Goal: Task Accomplishment & Management: Complete application form

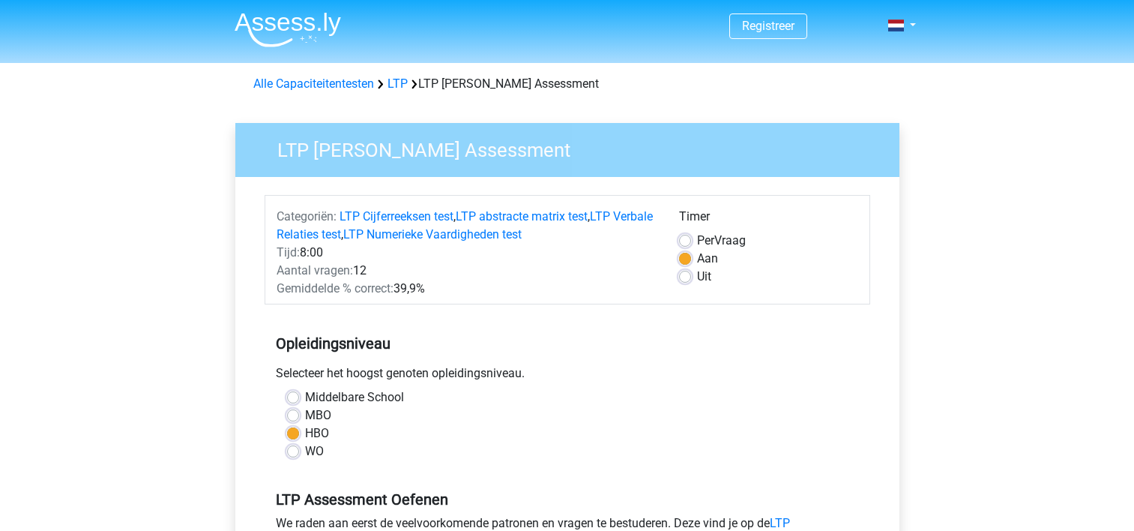
scroll to position [327, 0]
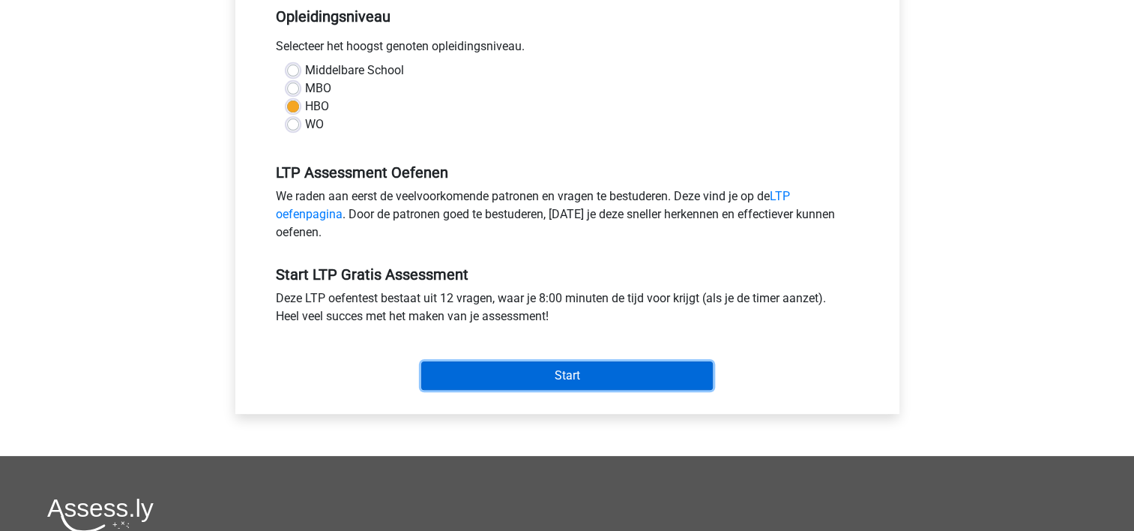
click at [558, 376] on input "Start" at bounding box center [567, 375] width 292 height 28
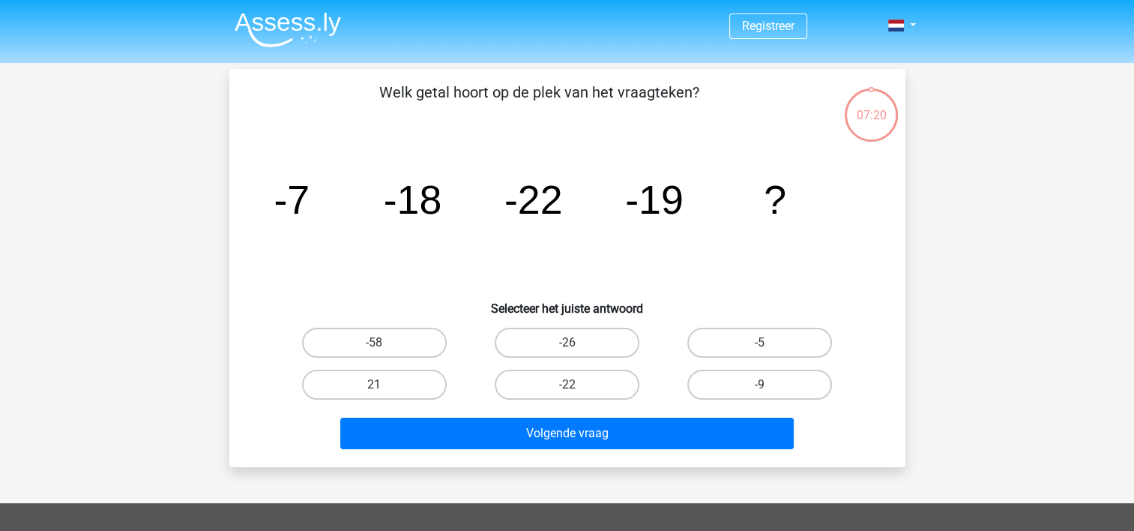
click at [398, 349] on label "-58" at bounding box center [374, 343] width 145 height 30
click at [384, 349] on input "-58" at bounding box center [379, 348] width 10 height 10
radio input "true"
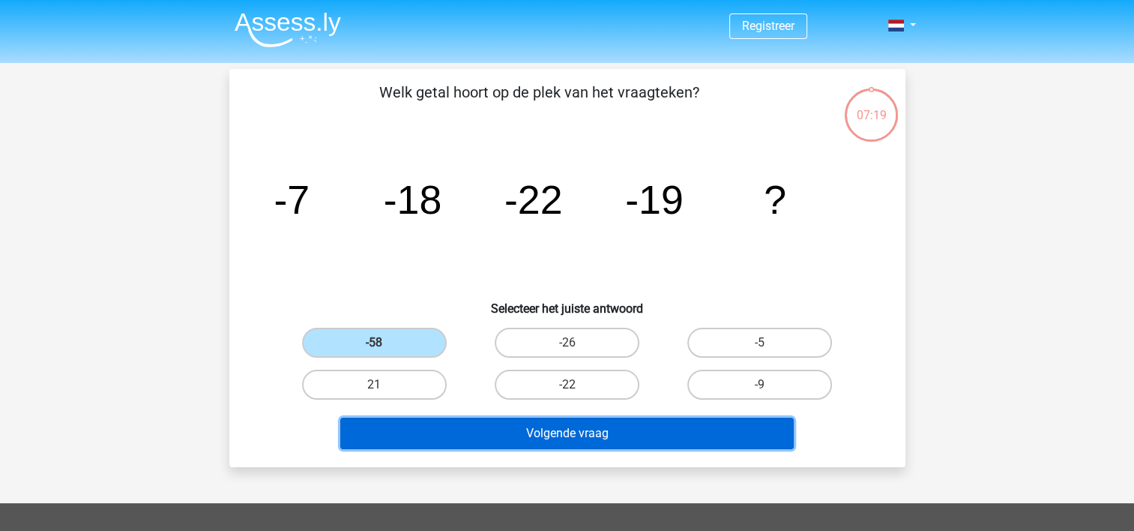
click at [584, 423] on button "Volgende vraag" at bounding box center [567, 433] width 454 height 31
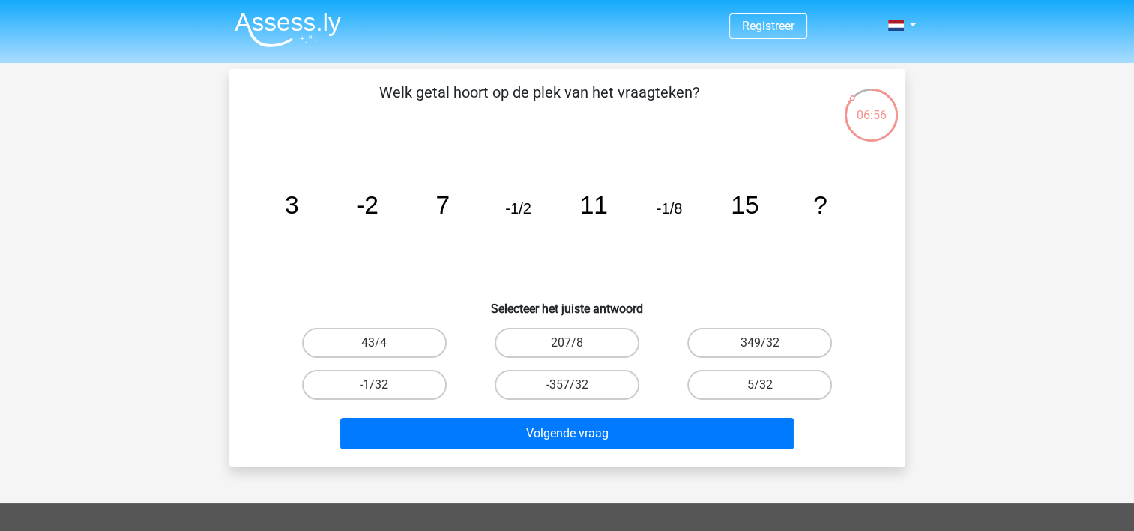
click at [408, 386] on label "-1/32" at bounding box center [374, 385] width 145 height 30
click at [384, 386] on input "-1/32" at bounding box center [379, 390] width 10 height 10
radio input "true"
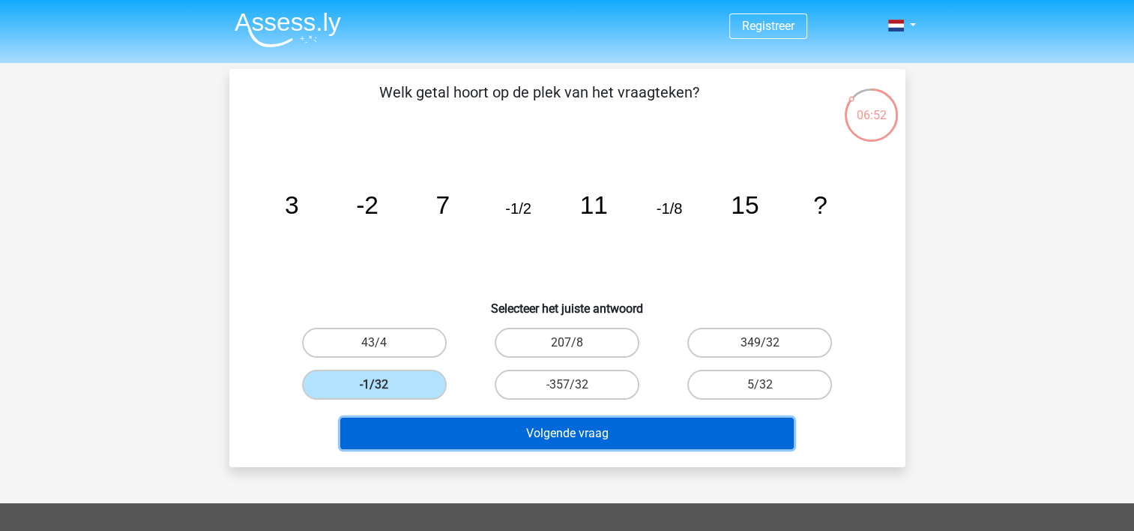
click at [628, 429] on button "Volgende vraag" at bounding box center [567, 433] width 454 height 31
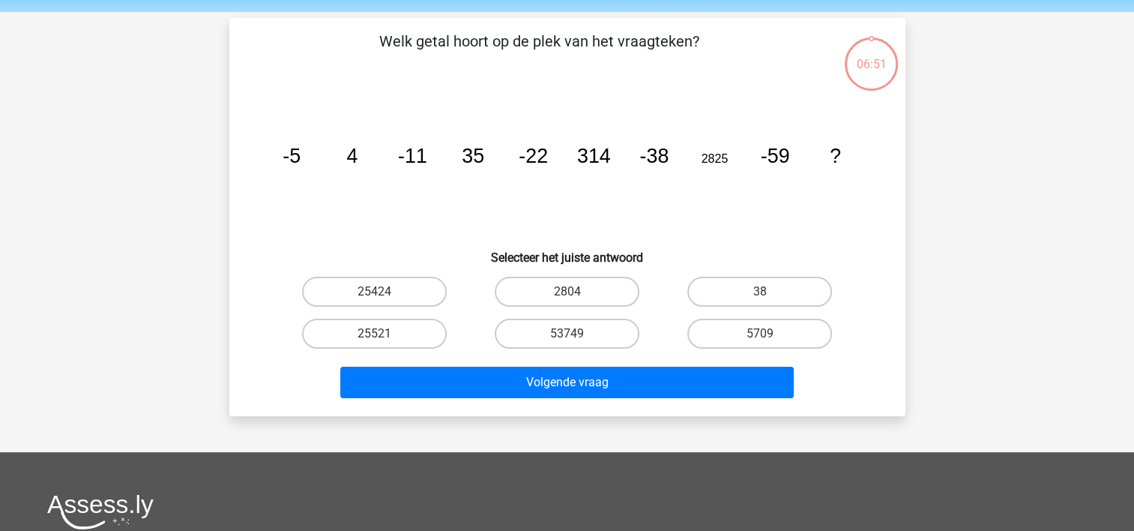
scroll to position [69, 0]
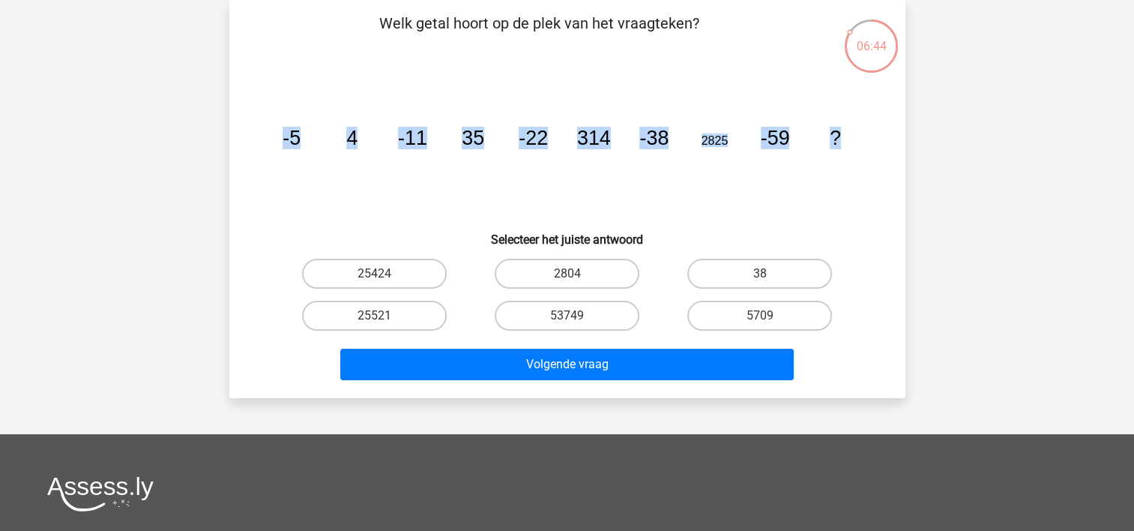
drag, startPoint x: 840, startPoint y: 136, endPoint x: 264, endPoint y: 135, distance: 575.8
click at [264, 135] on div "image/svg+xml -5 4 -11 35 -22 314 -38 2825 -59 ?" at bounding box center [567, 144] width 628 height 151
copy g "-5 4 -11 35 -22 314 -38 2825 -59 ?"
click at [414, 277] on label "25424" at bounding box center [374, 274] width 145 height 30
click at [384, 277] on input "25424" at bounding box center [379, 279] width 10 height 10
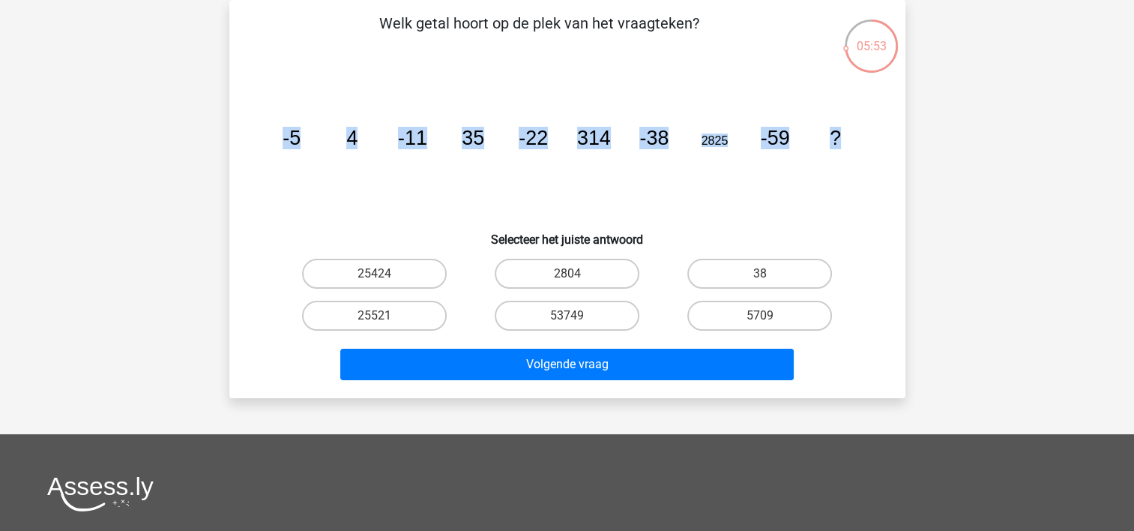
radio input "true"
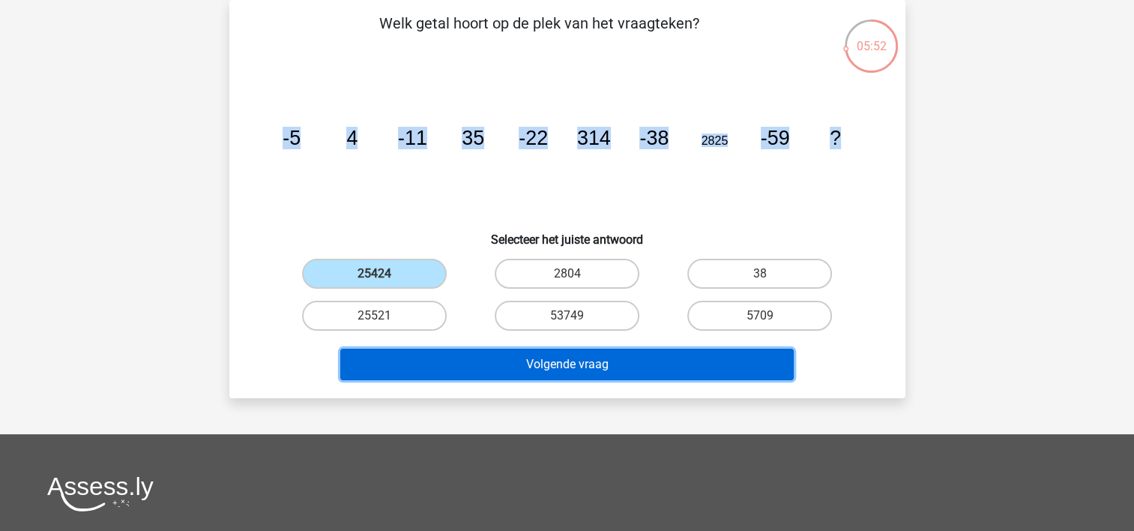
click at [566, 355] on button "Volgende vraag" at bounding box center [567, 364] width 454 height 31
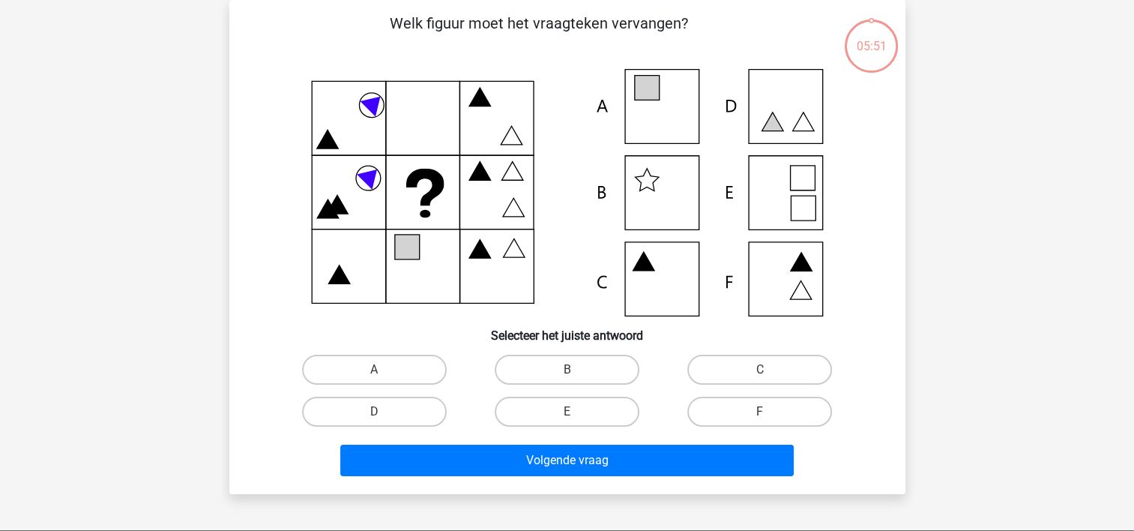
click at [957, 170] on div "Registreer" at bounding box center [567, 428] width 1134 height 995
click at [588, 417] on label "E" at bounding box center [567, 412] width 145 height 30
click at [577, 417] on input "E" at bounding box center [572, 417] width 10 height 10
radio input "true"
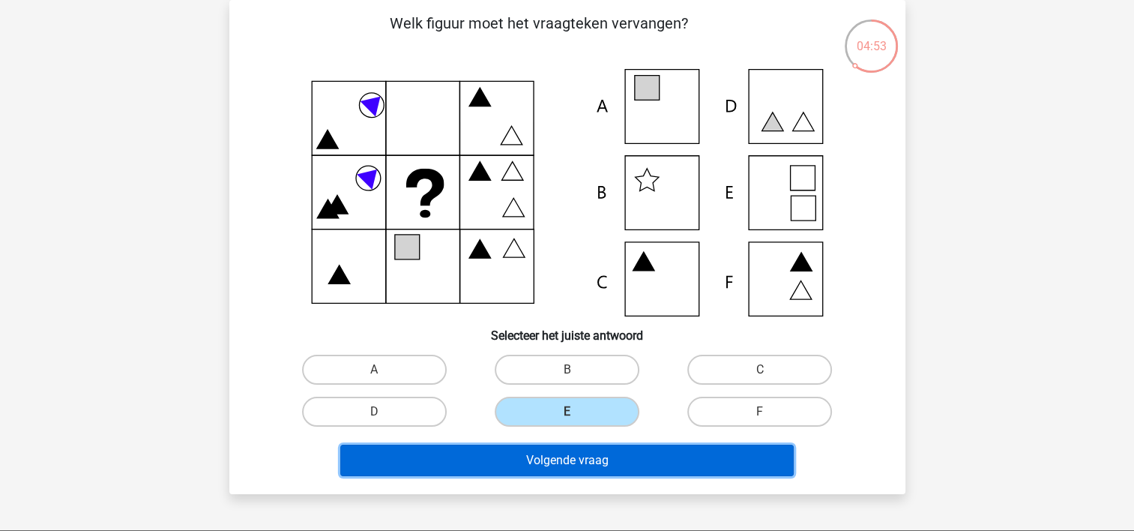
click at [585, 447] on button "Volgende vraag" at bounding box center [567, 460] width 454 height 31
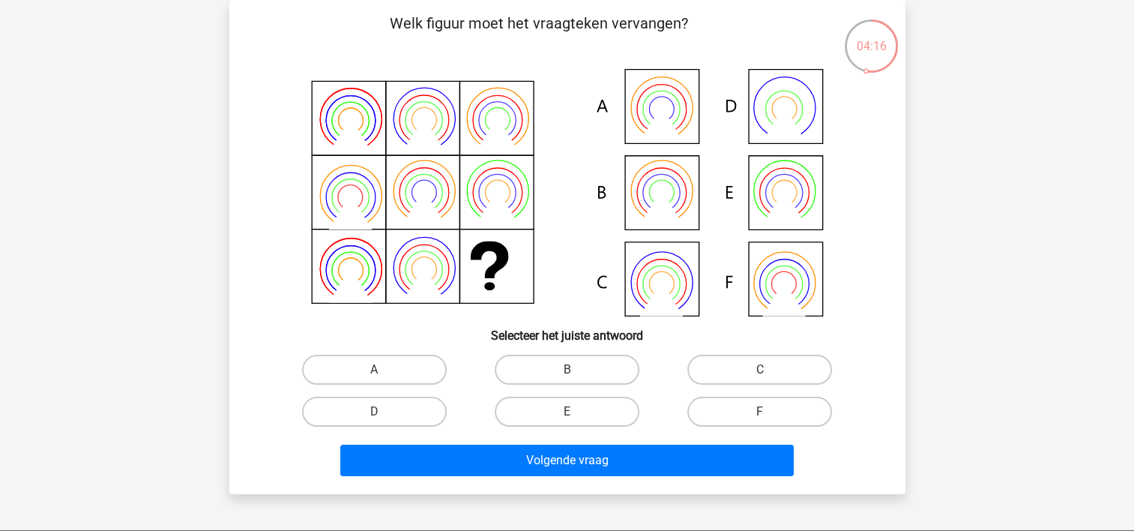
click at [388, 366] on label "A" at bounding box center [374, 370] width 145 height 30
click at [384, 370] on input "A" at bounding box center [379, 375] width 10 height 10
radio input "true"
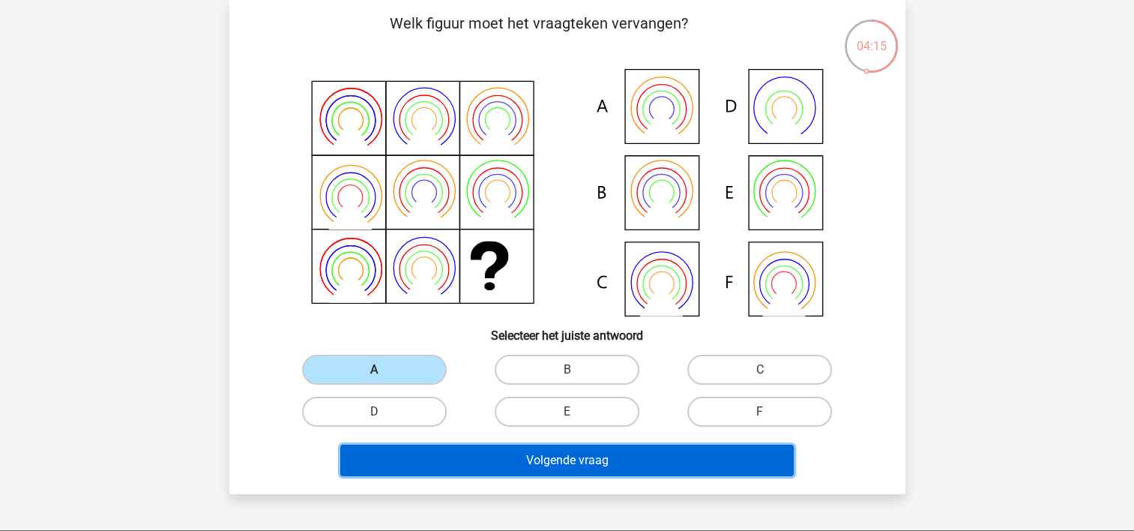
click at [574, 454] on button "Volgende vraag" at bounding box center [567, 460] width 454 height 31
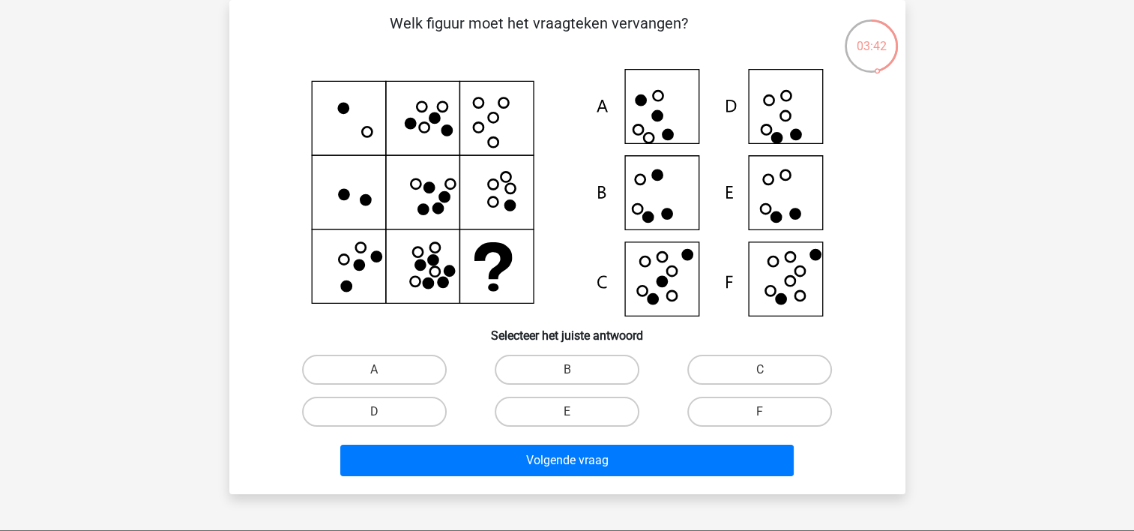
click at [400, 360] on label "A" at bounding box center [374, 370] width 145 height 30
click at [384, 370] on input "A" at bounding box center [379, 375] width 10 height 10
radio input "true"
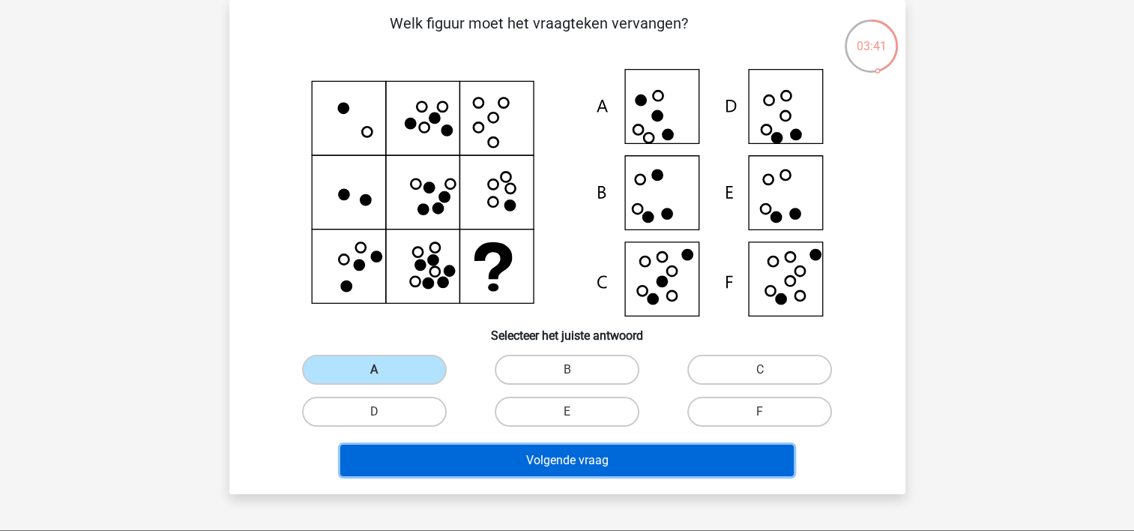
click at [570, 453] on button "Volgende vraag" at bounding box center [567, 460] width 454 height 31
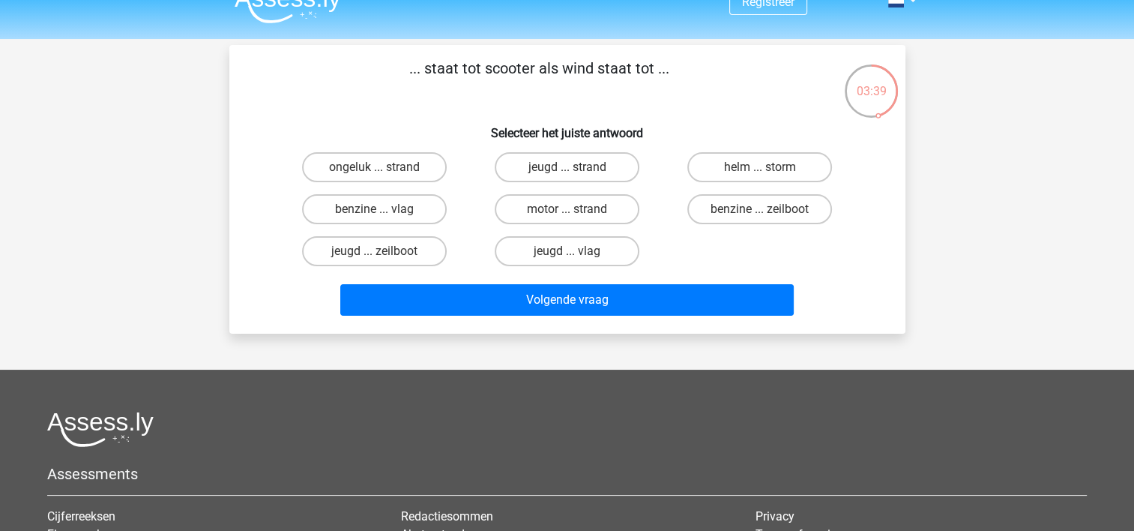
scroll to position [0, 0]
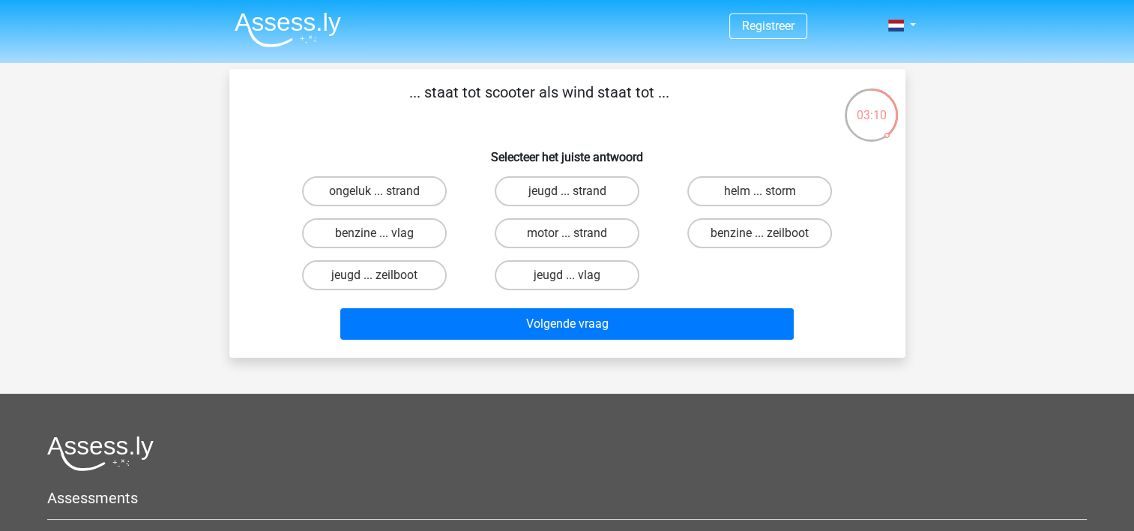
click at [406, 237] on label "benzine ... vlag" at bounding box center [374, 233] width 145 height 30
click at [384, 237] on input "benzine ... vlag" at bounding box center [379, 238] width 10 height 10
radio input "true"
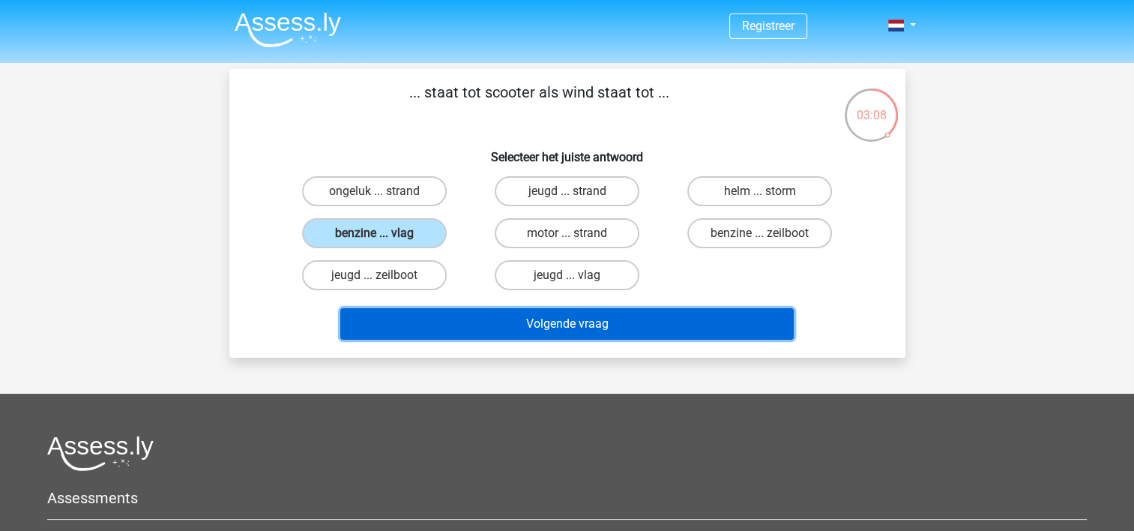
click at [669, 324] on button "Volgende vraag" at bounding box center [567, 323] width 454 height 31
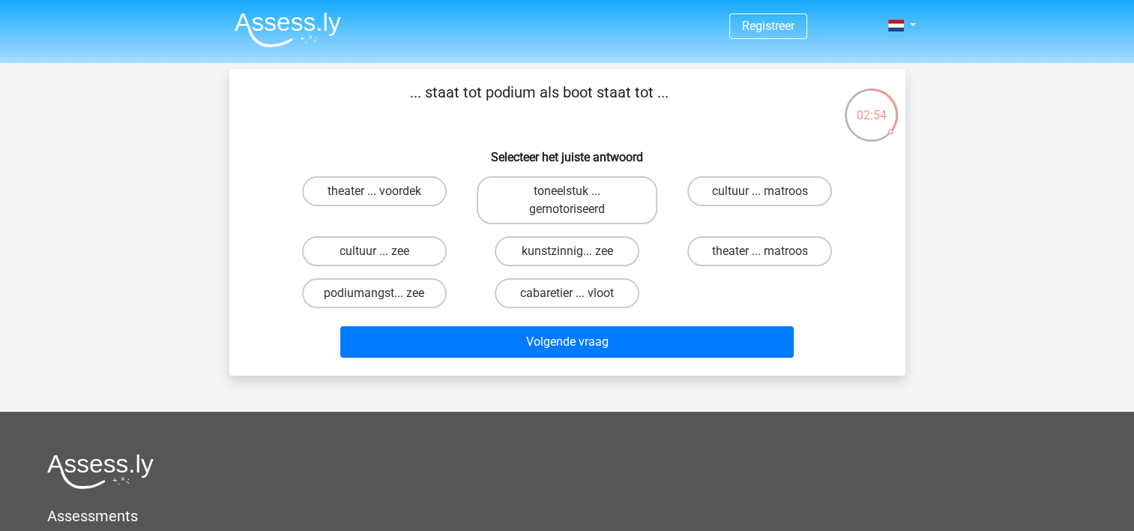
click at [406, 194] on label "theater ... voordek" at bounding box center [374, 191] width 145 height 30
click at [384, 194] on input "theater ... voordek" at bounding box center [379, 196] width 10 height 10
radio input "true"
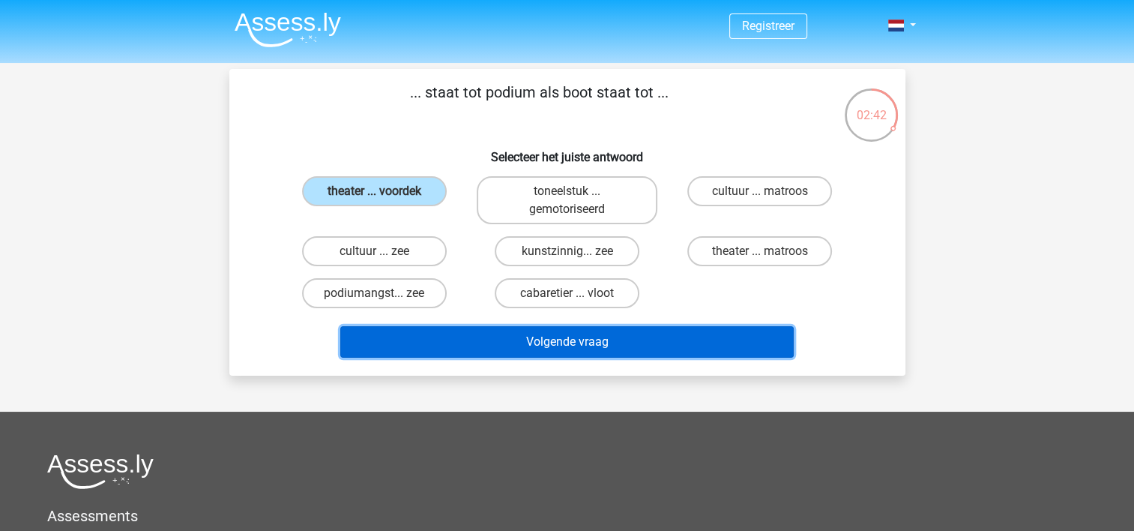
click at [601, 342] on button "Volgende vraag" at bounding box center [567, 341] width 454 height 31
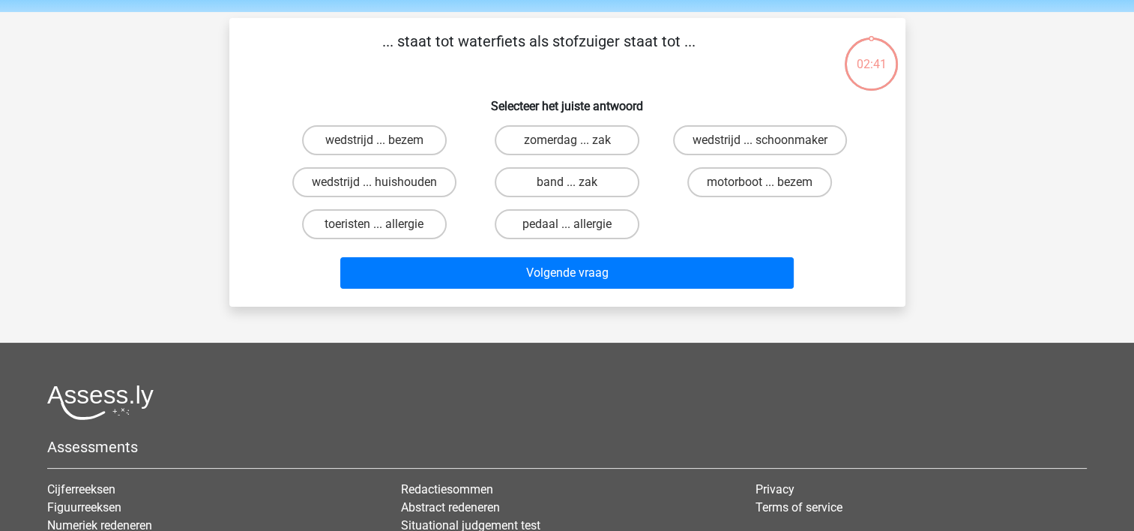
scroll to position [69, 0]
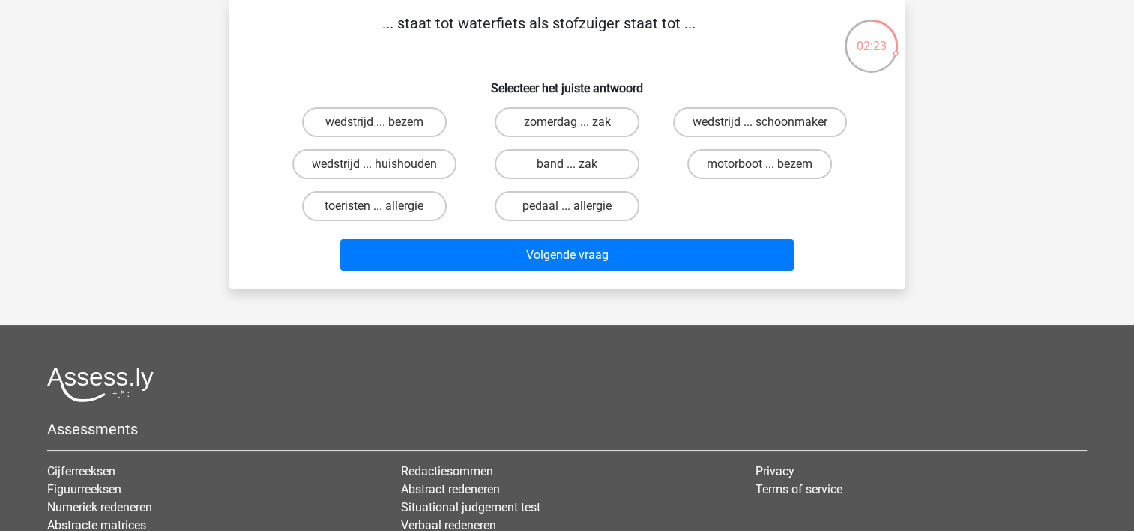
click at [418, 166] on label "wedstrijd ... huishouden" at bounding box center [374, 164] width 164 height 30
click at [384, 166] on input "wedstrijd ... huishouden" at bounding box center [379, 169] width 10 height 10
radio input "true"
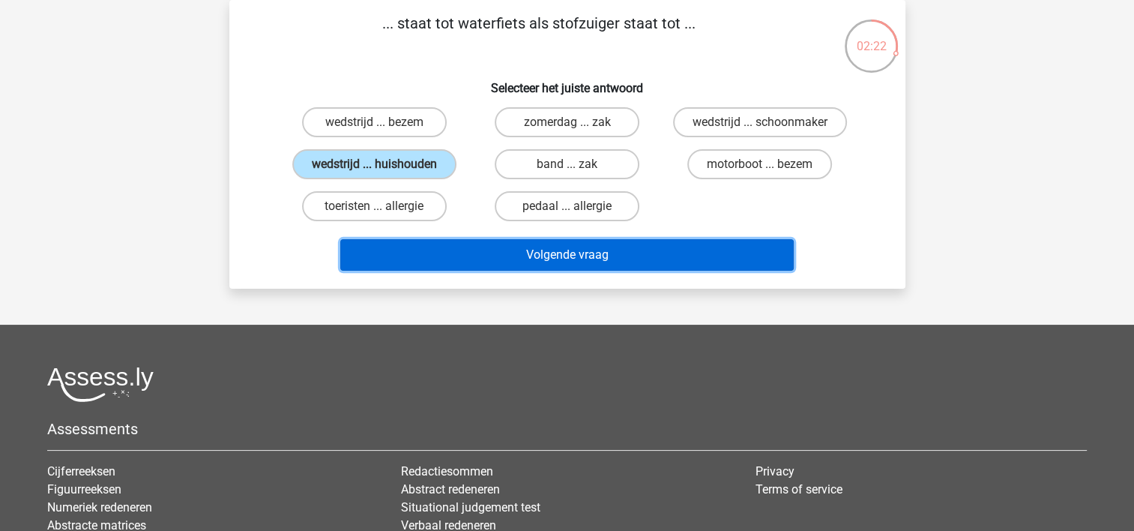
click at [544, 251] on button "Volgende vraag" at bounding box center [567, 254] width 454 height 31
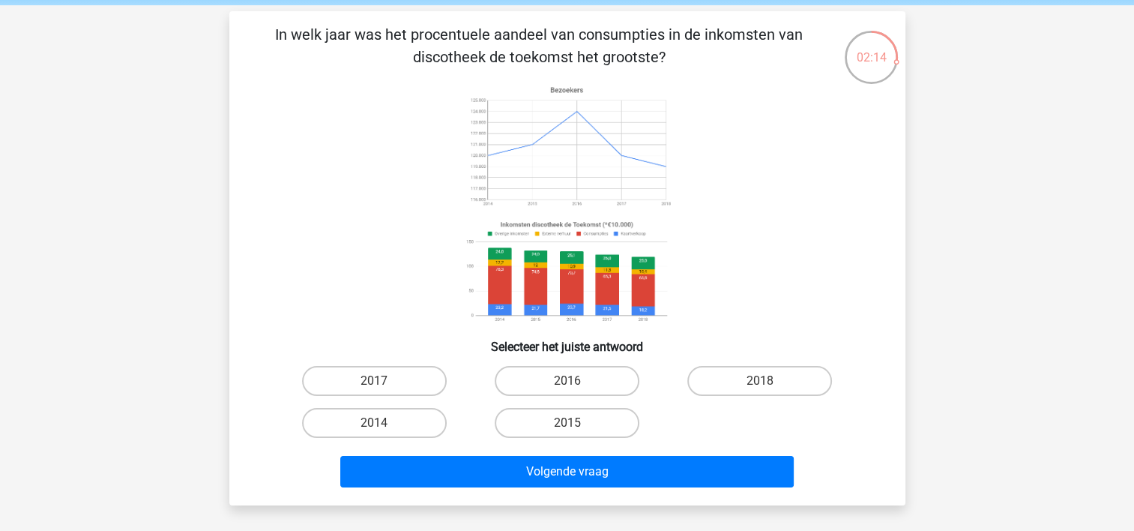
scroll to position [75, 0]
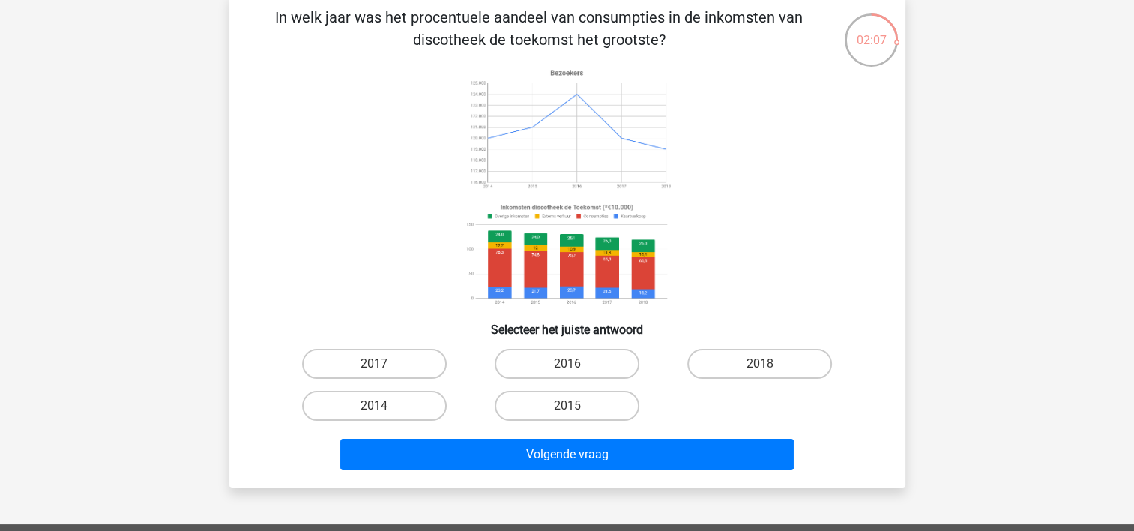
click at [565, 254] on image at bounding box center [566, 254] width 212 height 111
click at [589, 360] on label "2016" at bounding box center [567, 364] width 145 height 30
click at [577, 364] on input "2016" at bounding box center [572, 369] width 10 height 10
radio input "true"
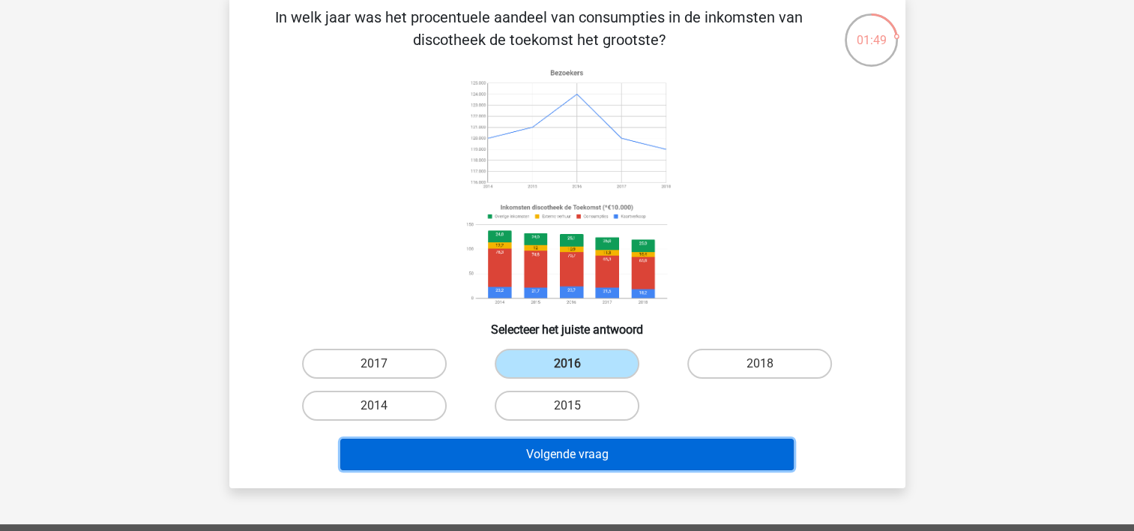
click at [619, 448] on button "Volgende vraag" at bounding box center [567, 454] width 454 height 31
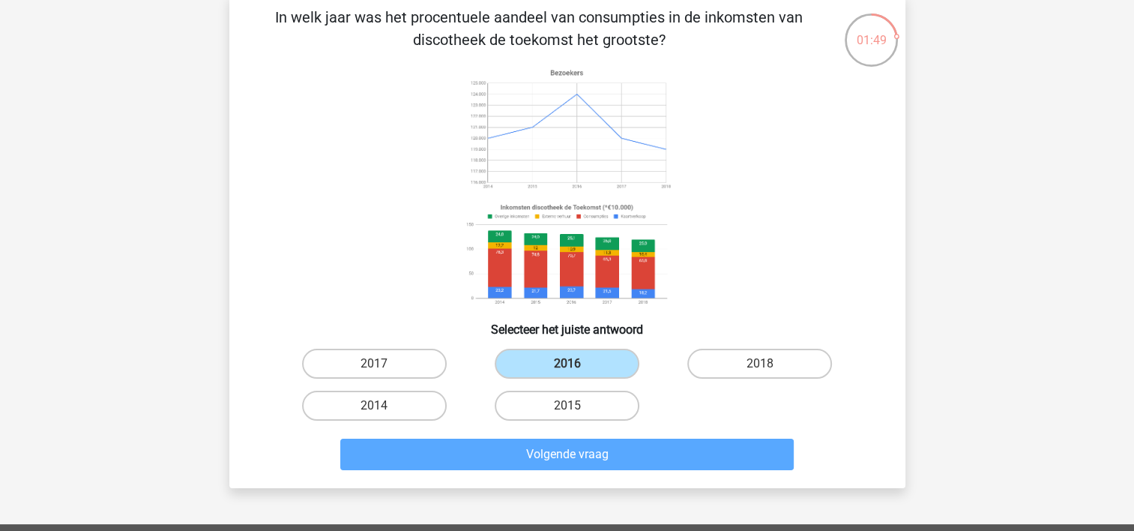
scroll to position [69, 0]
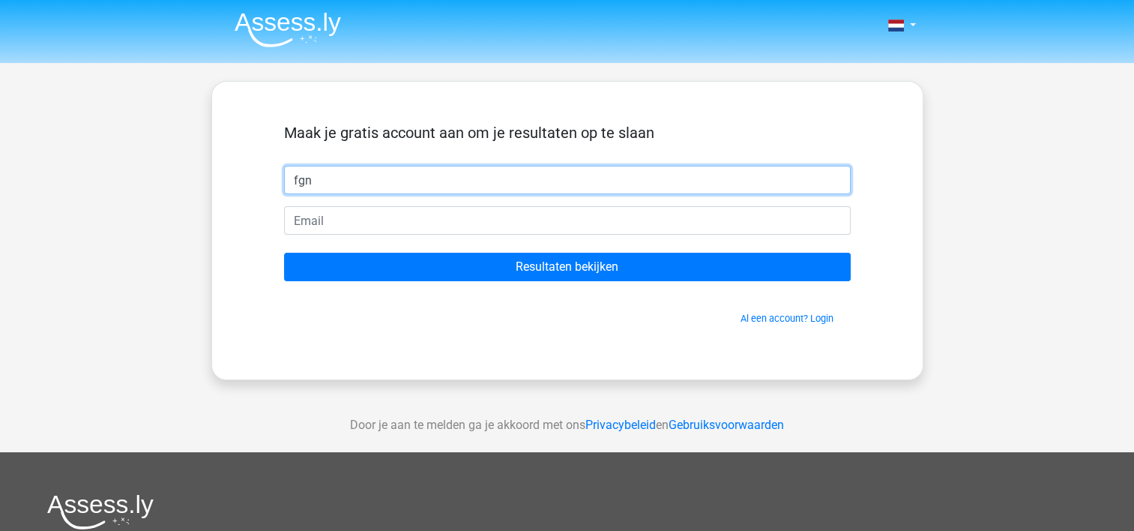
type input "fgn"
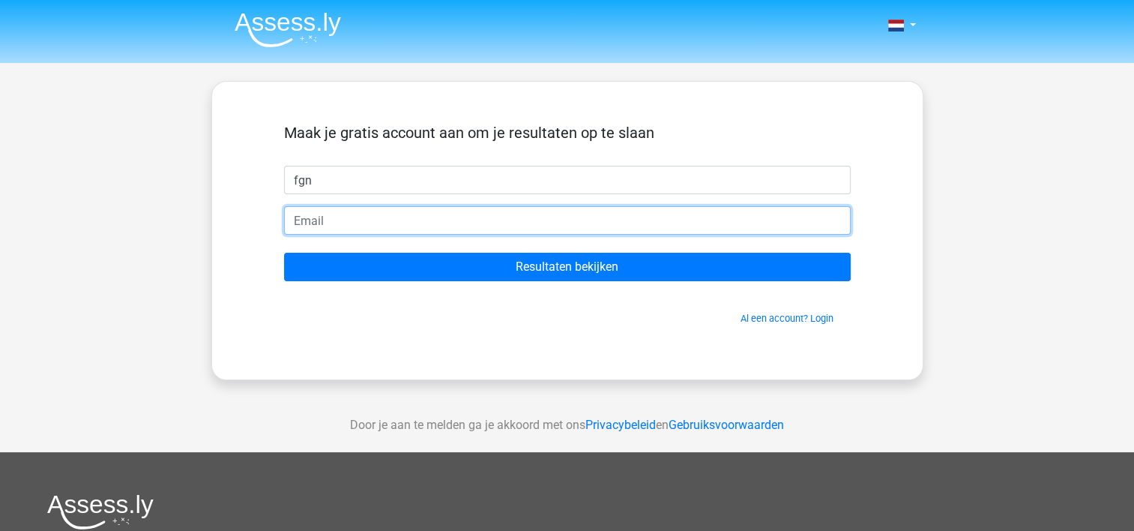
click at [411, 220] on input "email" at bounding box center [567, 220] width 567 height 28
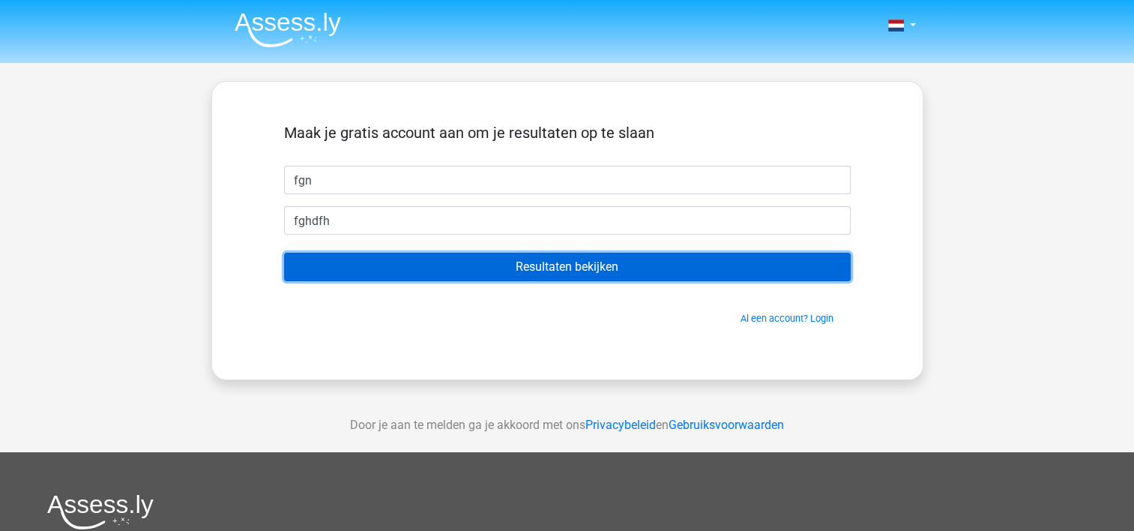
click at [581, 260] on input "Resultaten bekijken" at bounding box center [567, 267] width 567 height 28
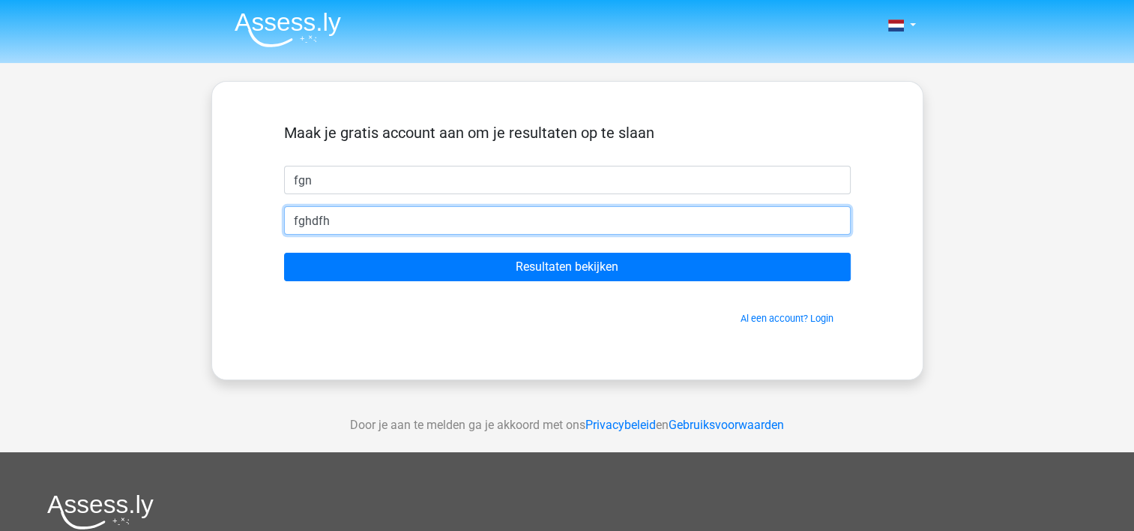
click at [415, 226] on input "fghdfh" at bounding box center [567, 220] width 567 height 28
type input "[EMAIL_ADDRESS][DOMAIN_NAME]"
click at [284, 253] on input "Resultaten bekijken" at bounding box center [567, 267] width 567 height 28
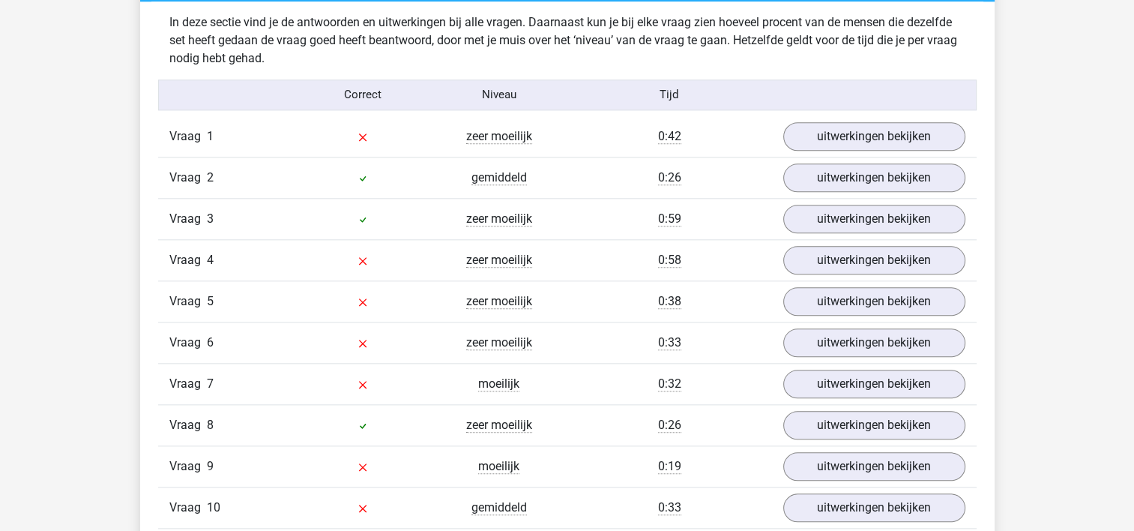
scroll to position [1649, 0]
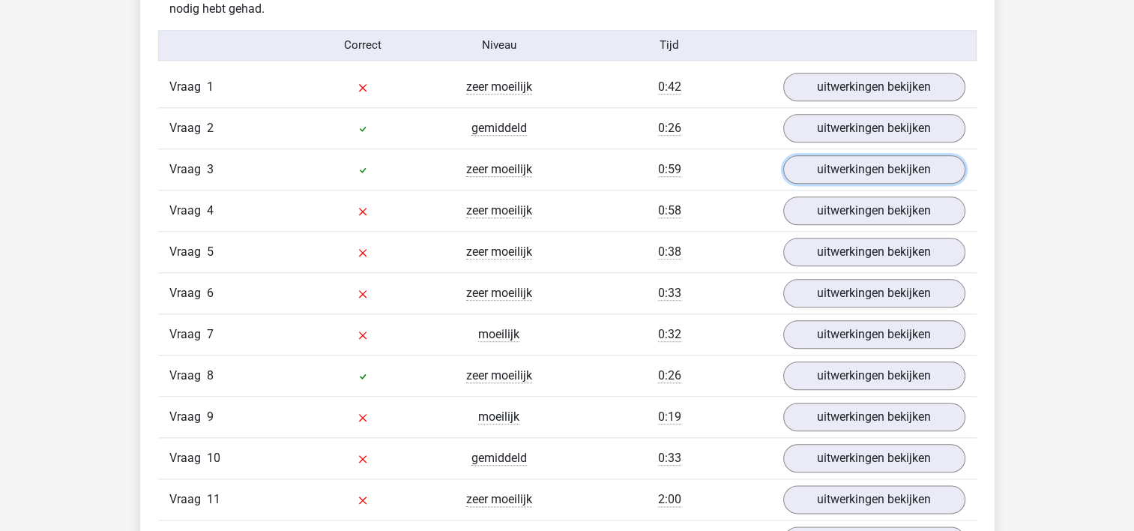
click at [870, 168] on link "uitwerkingen bekijken" at bounding box center [875, 169] width 182 height 28
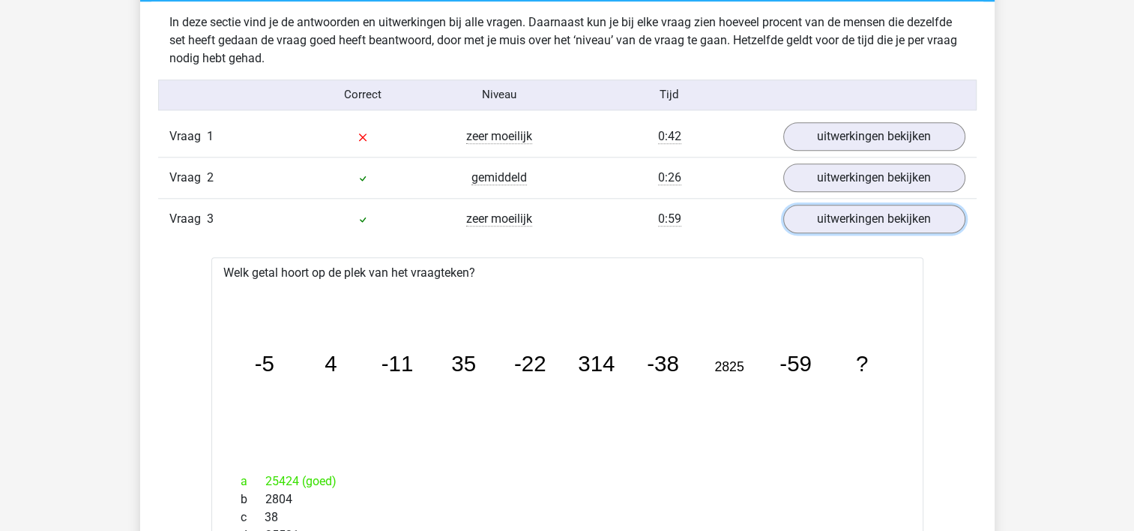
scroll to position [1575, 0]
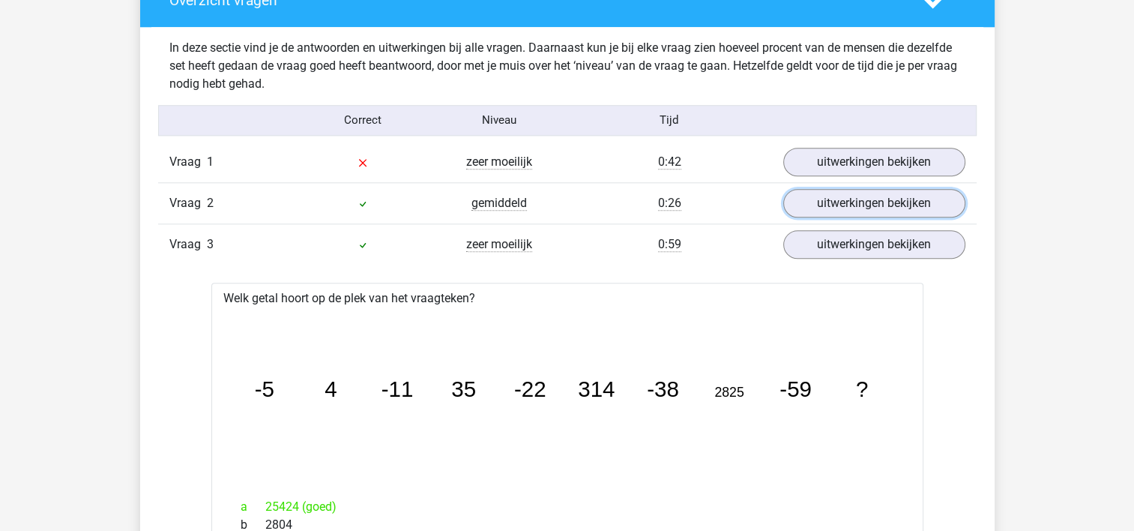
click at [837, 196] on link "uitwerkingen bekijken" at bounding box center [875, 203] width 182 height 28
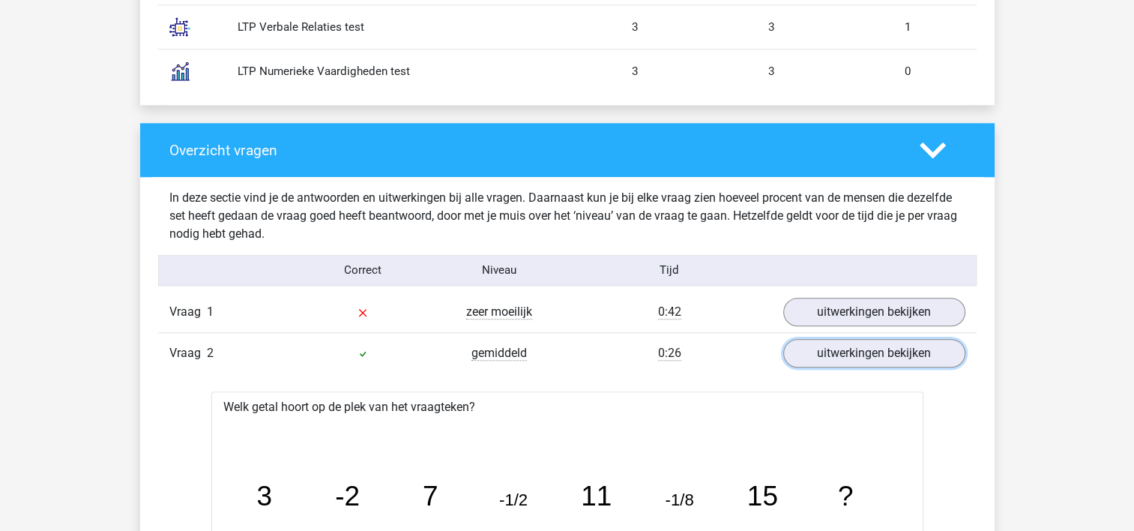
scroll to position [1425, 0]
click at [940, 139] on icon at bounding box center [933, 150] width 26 height 26
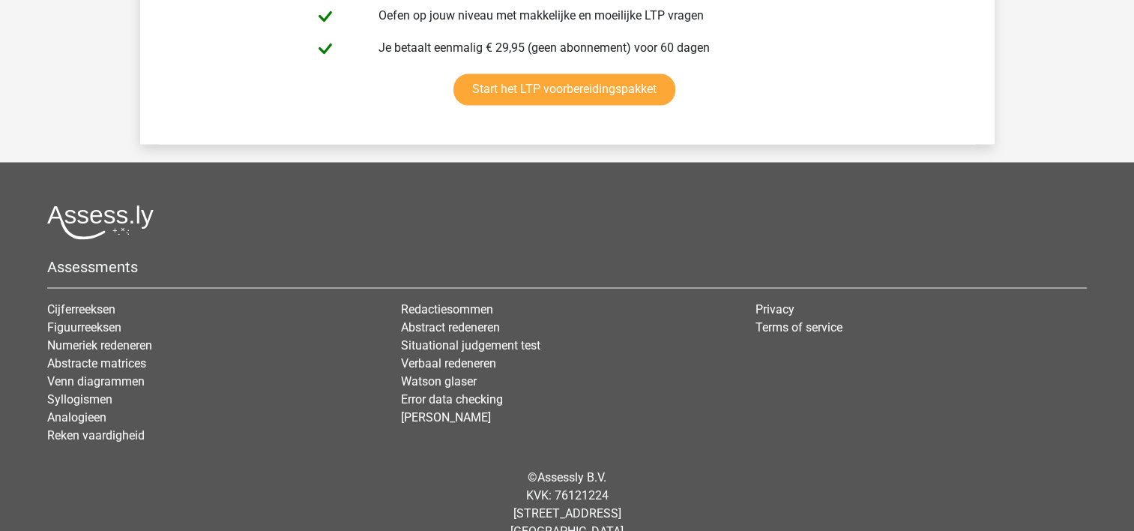
scroll to position [2702, 0]
